Goal: Information Seeking & Learning: Learn about a topic

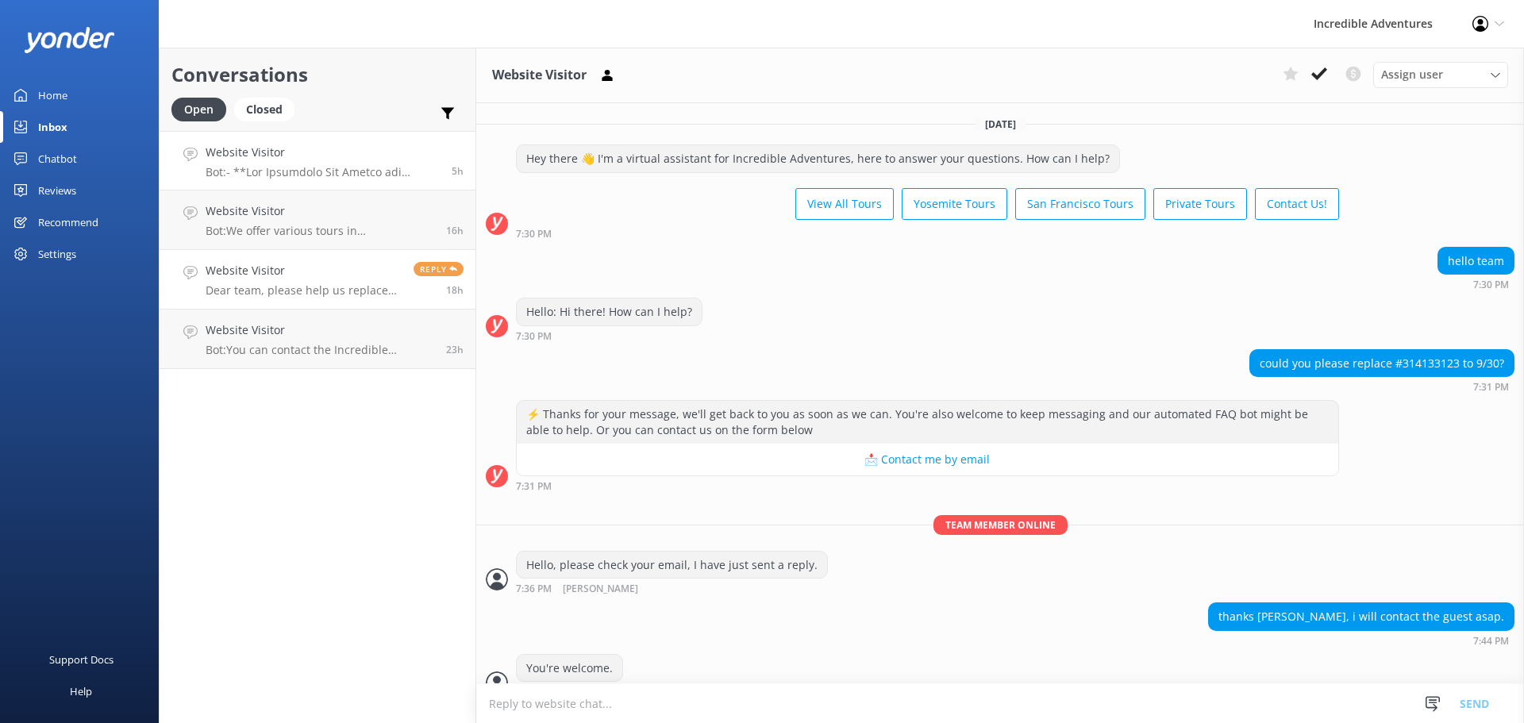
click at [310, 169] on p "Bot:" at bounding box center [323, 172] width 234 height 14
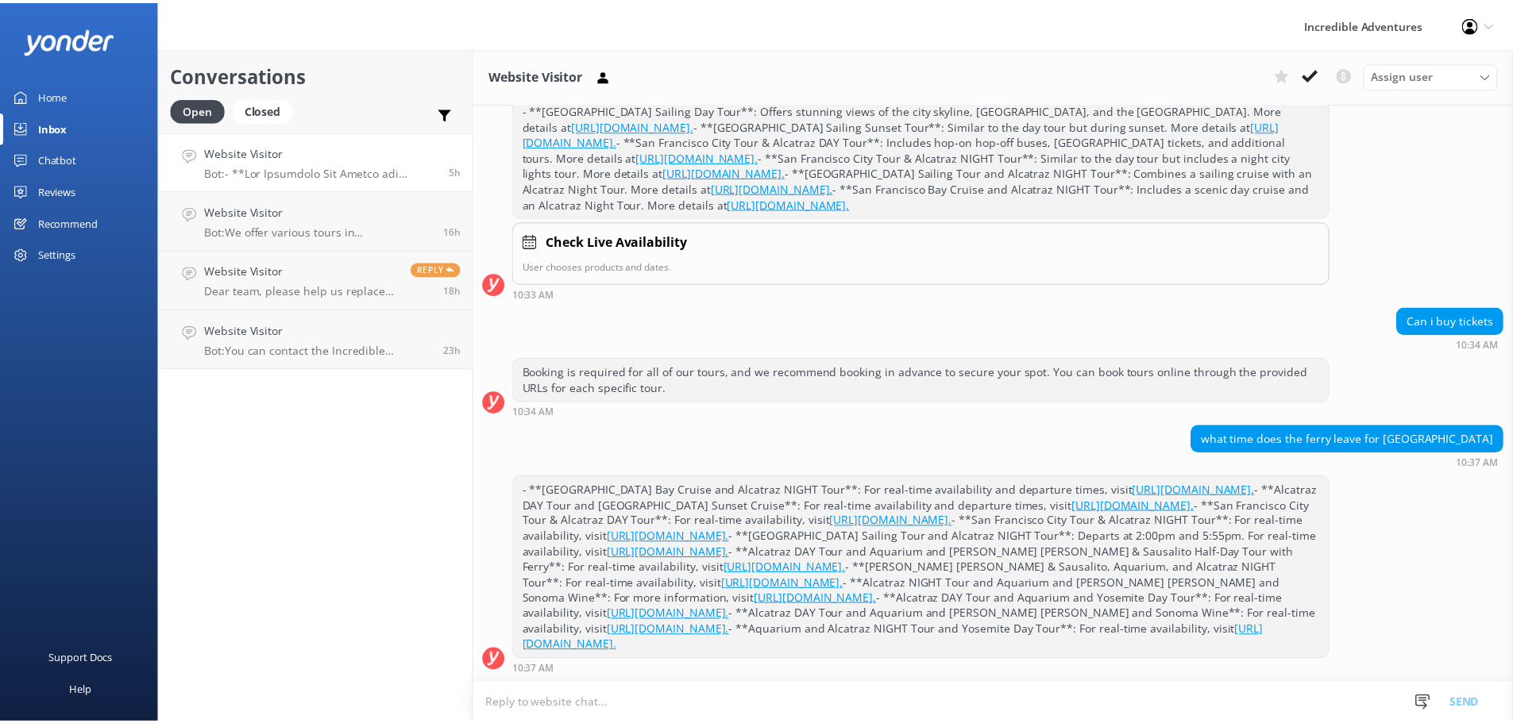
scroll to position [600, 0]
click at [65, 92] on div "Home" at bounding box center [52, 95] width 29 height 32
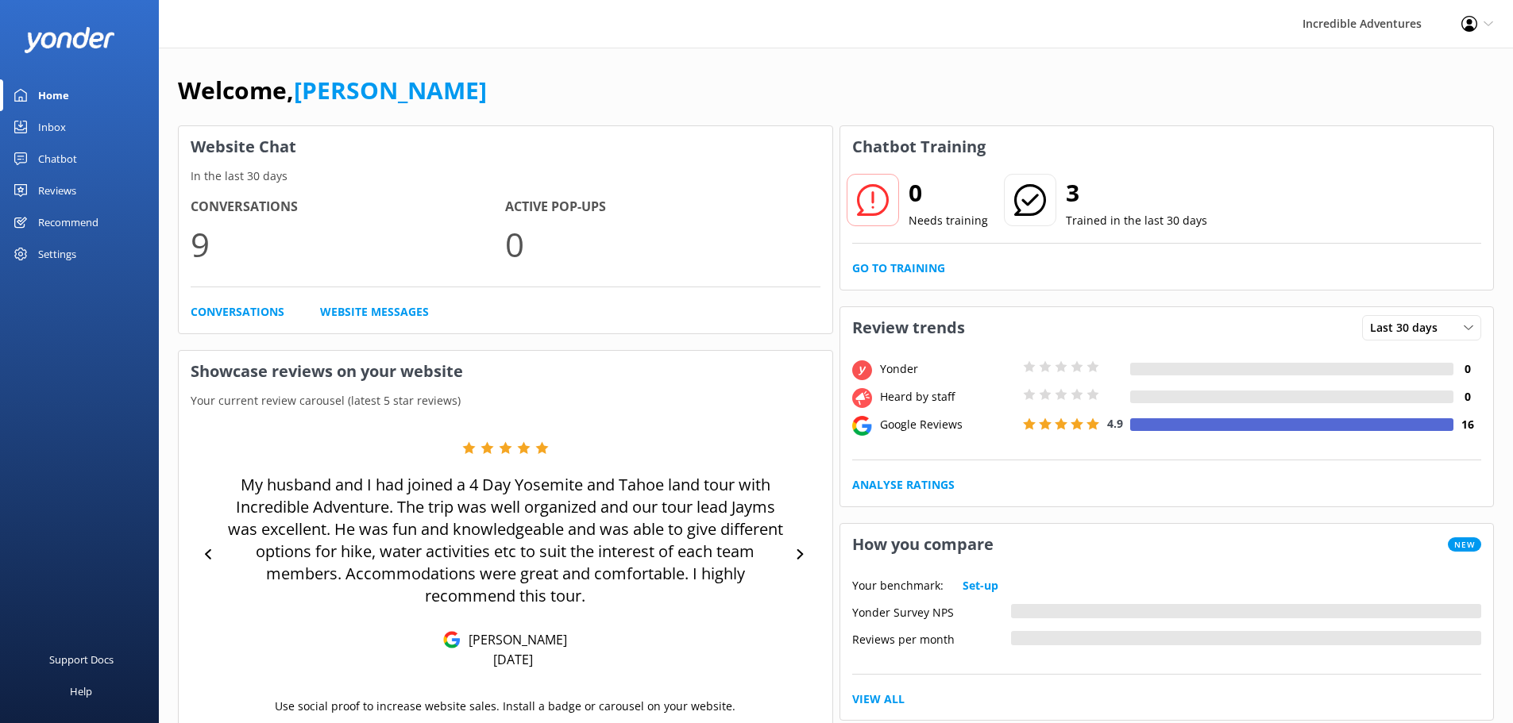
click at [1129, 218] on p "Trained in the last 30 days" at bounding box center [1136, 220] width 141 height 17
click at [1028, 208] on icon at bounding box center [1030, 200] width 32 height 32
click at [902, 265] on link "Go to Training" at bounding box center [898, 268] width 93 height 17
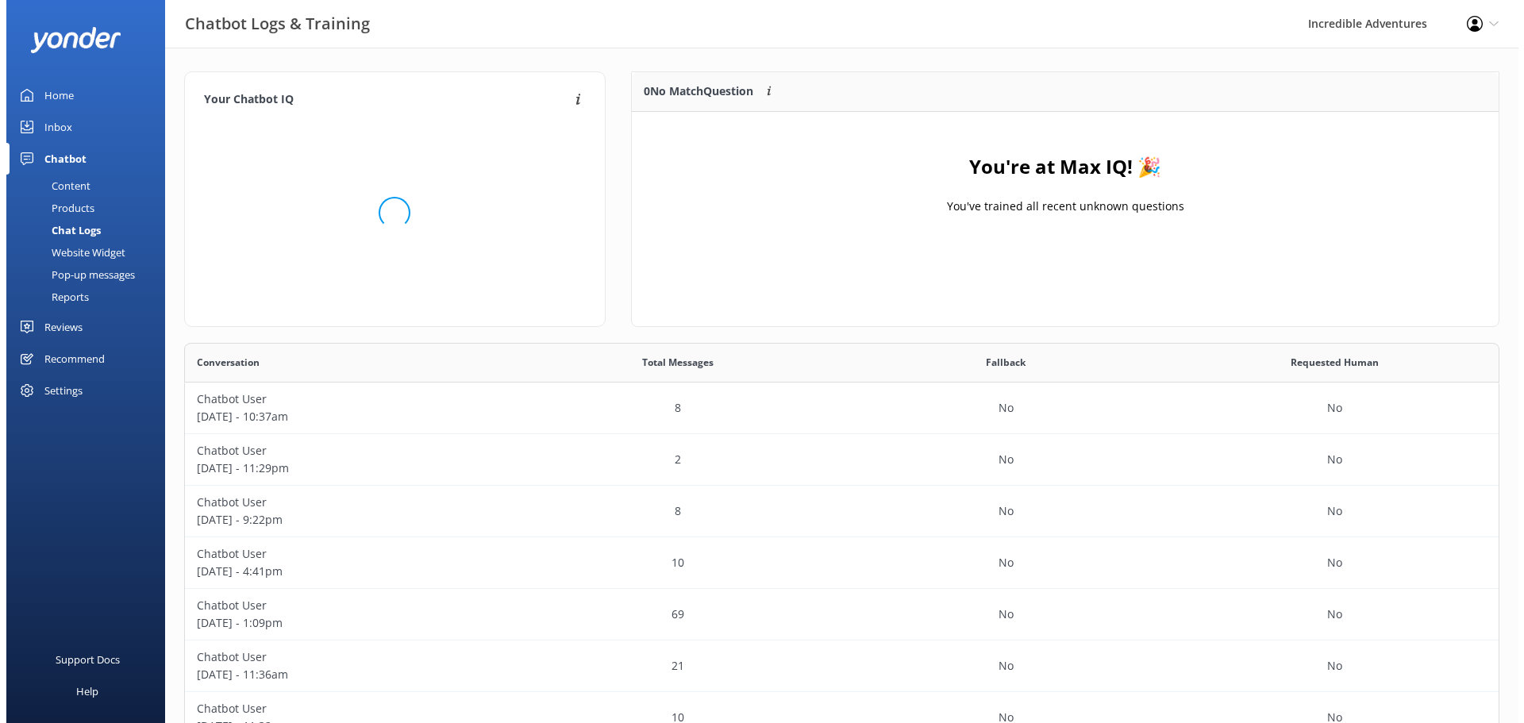
scroll to position [493, 1304]
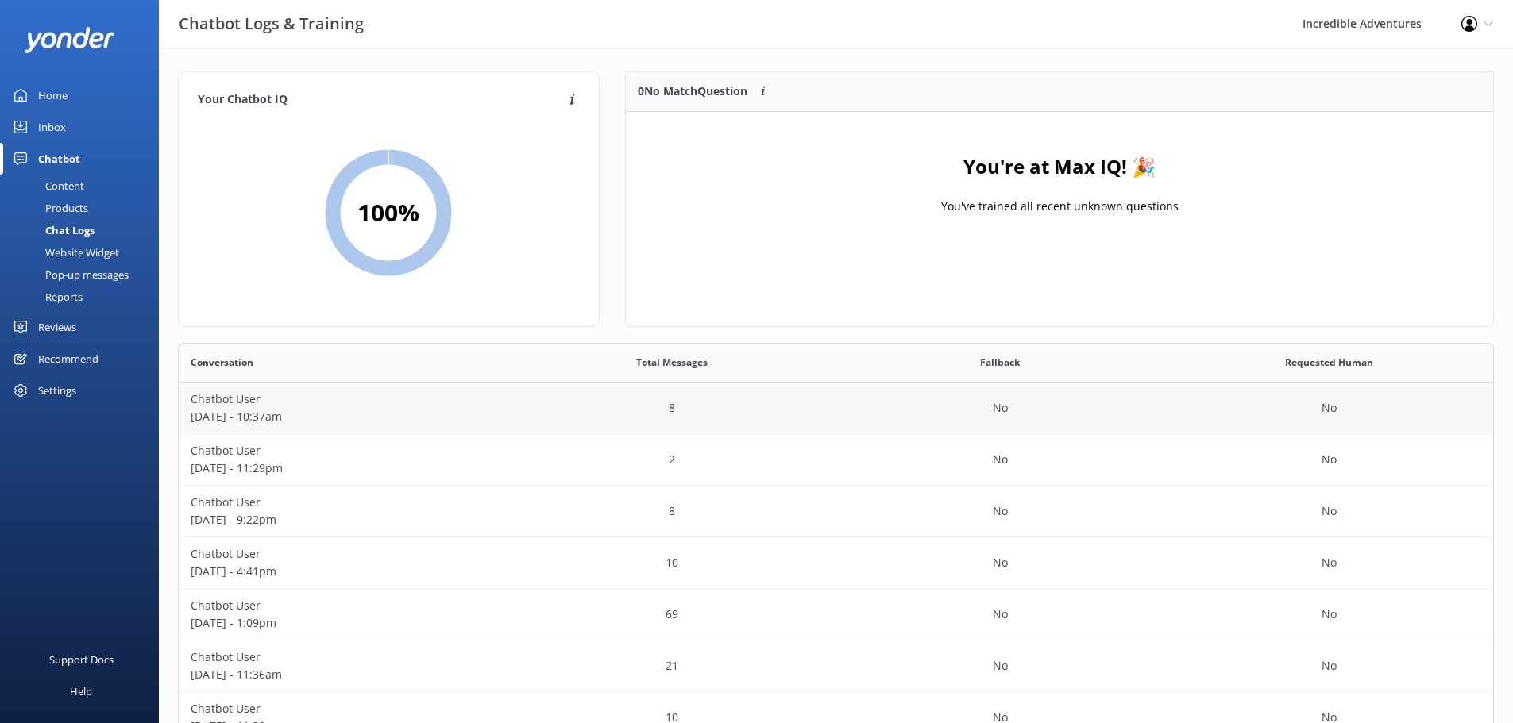
click at [383, 410] on p "[DATE] - 10:37am" at bounding box center [343, 416] width 305 height 17
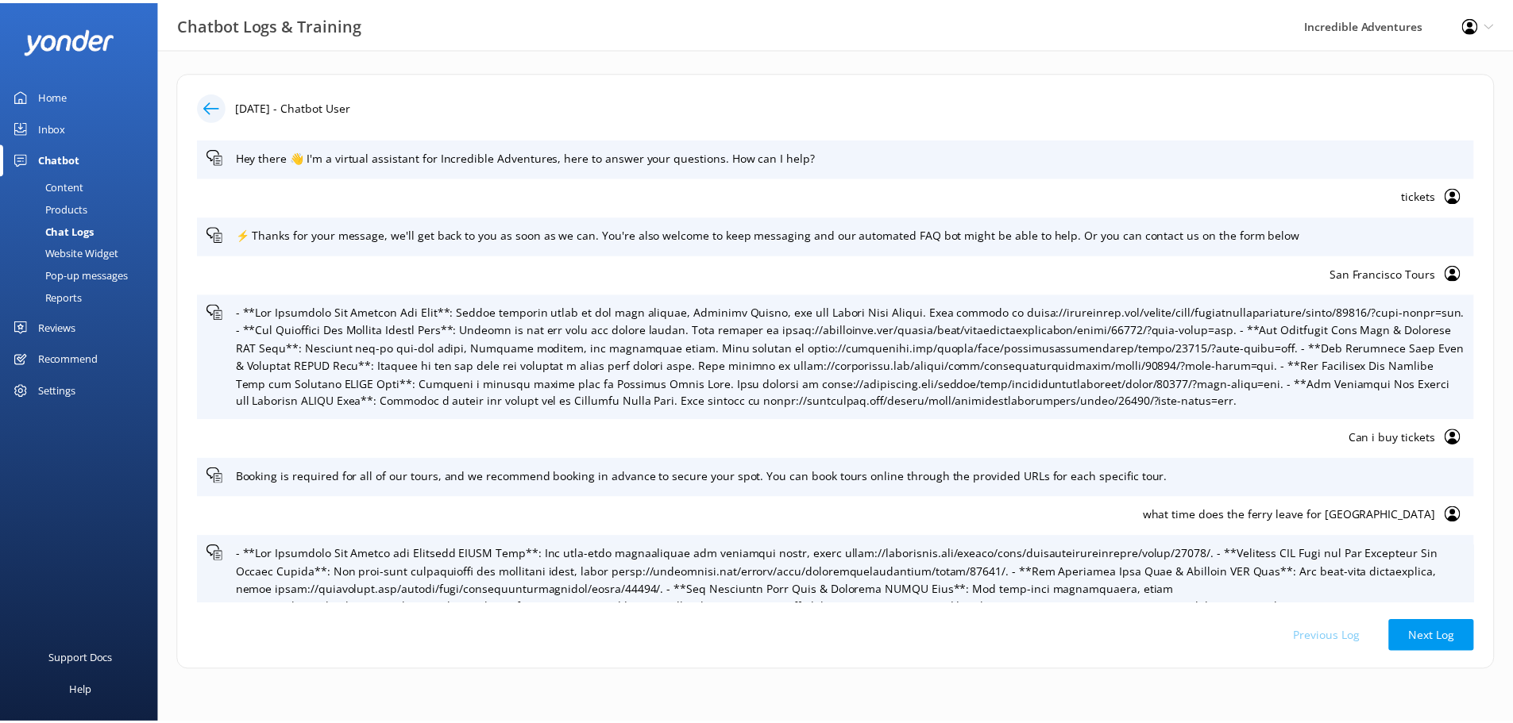
scroll to position [129, 0]
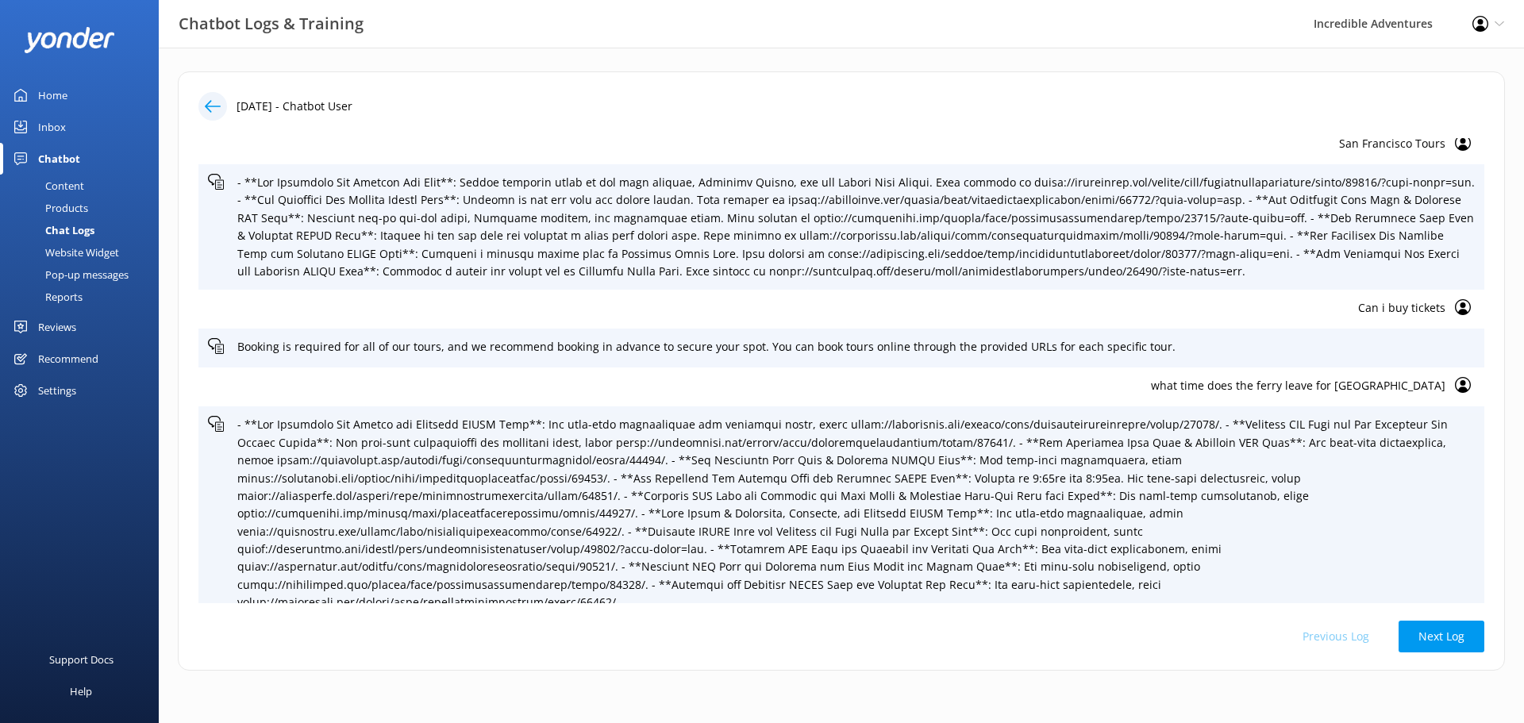
click at [58, 92] on div "Home" at bounding box center [52, 95] width 29 height 32
